Goal: Book appointment/travel/reservation

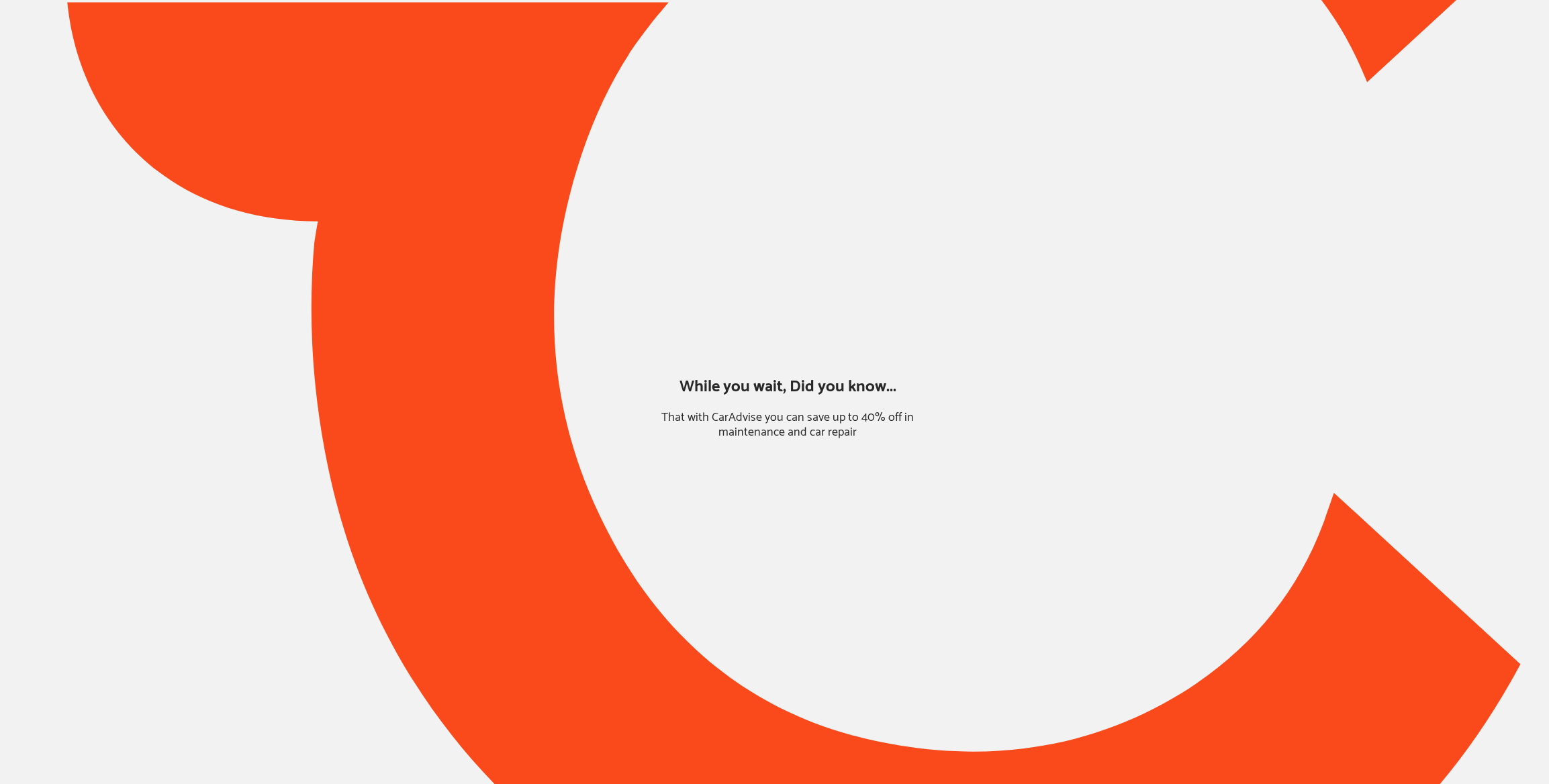
type input "*****"
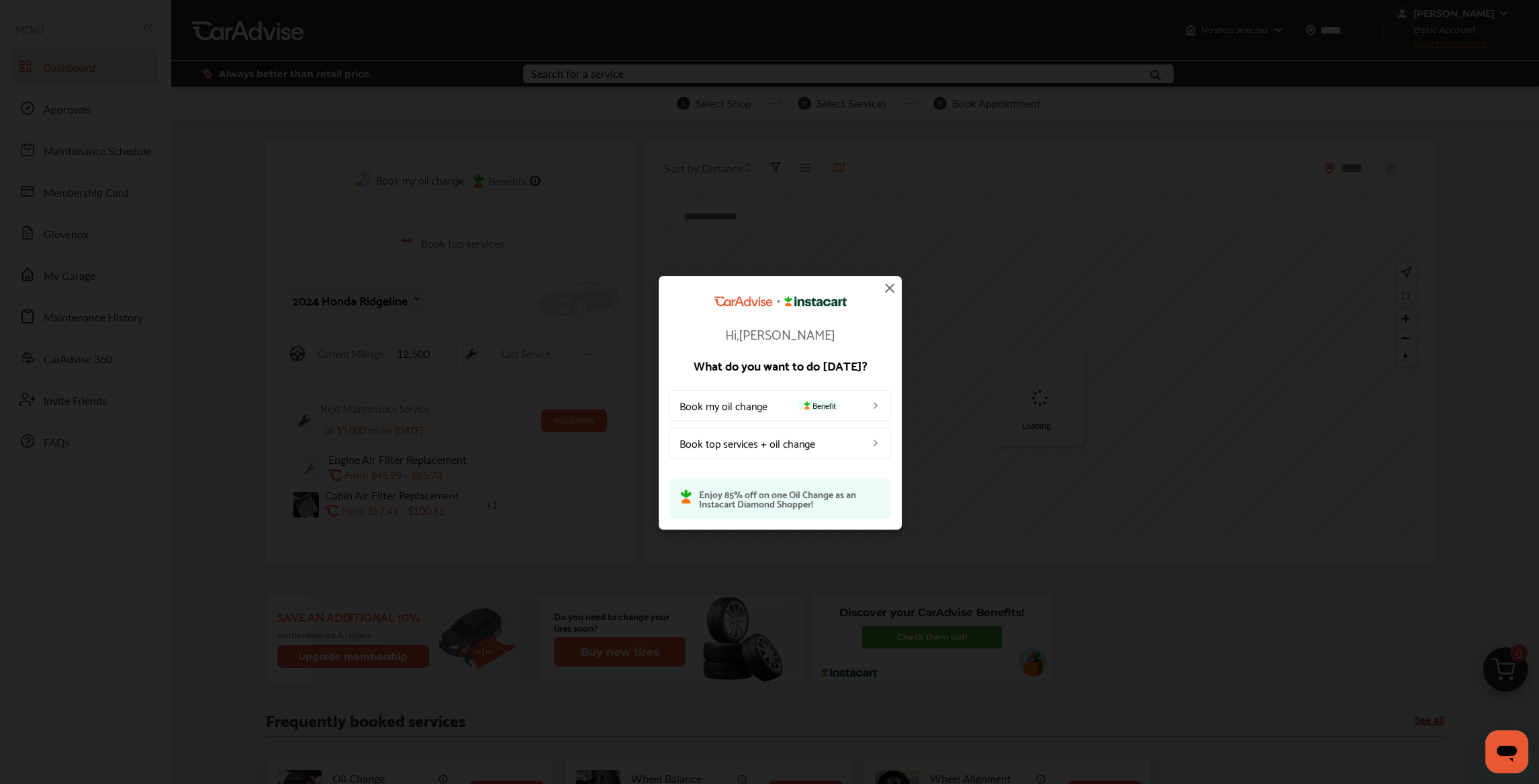
click at [750, 401] on link "Book my oil change Benefit" at bounding box center [781, 406] width 222 height 31
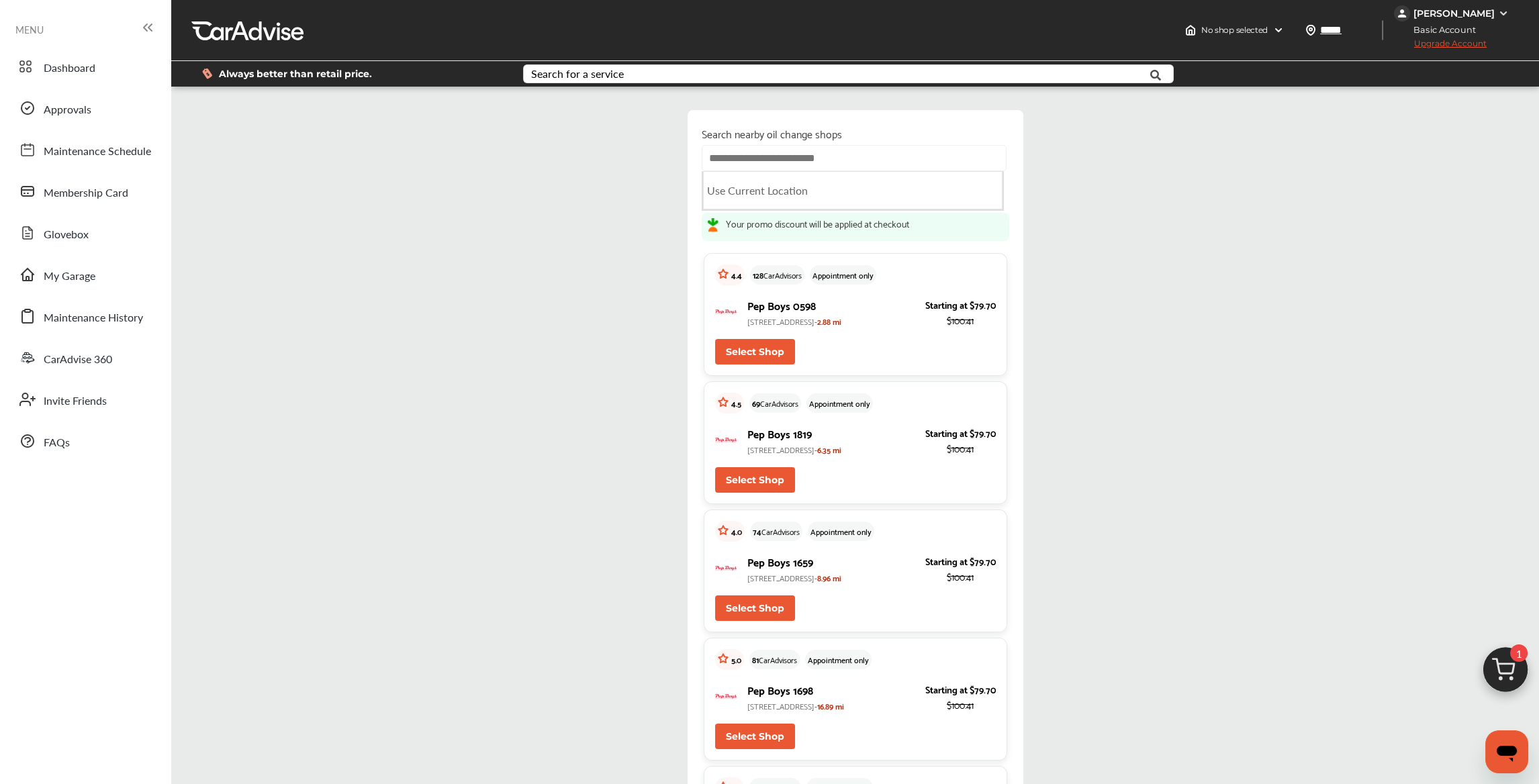
click at [812, 160] on input "text" at bounding box center [854, 158] width 305 height 26
